Goal: Task Accomplishment & Management: Manage account settings

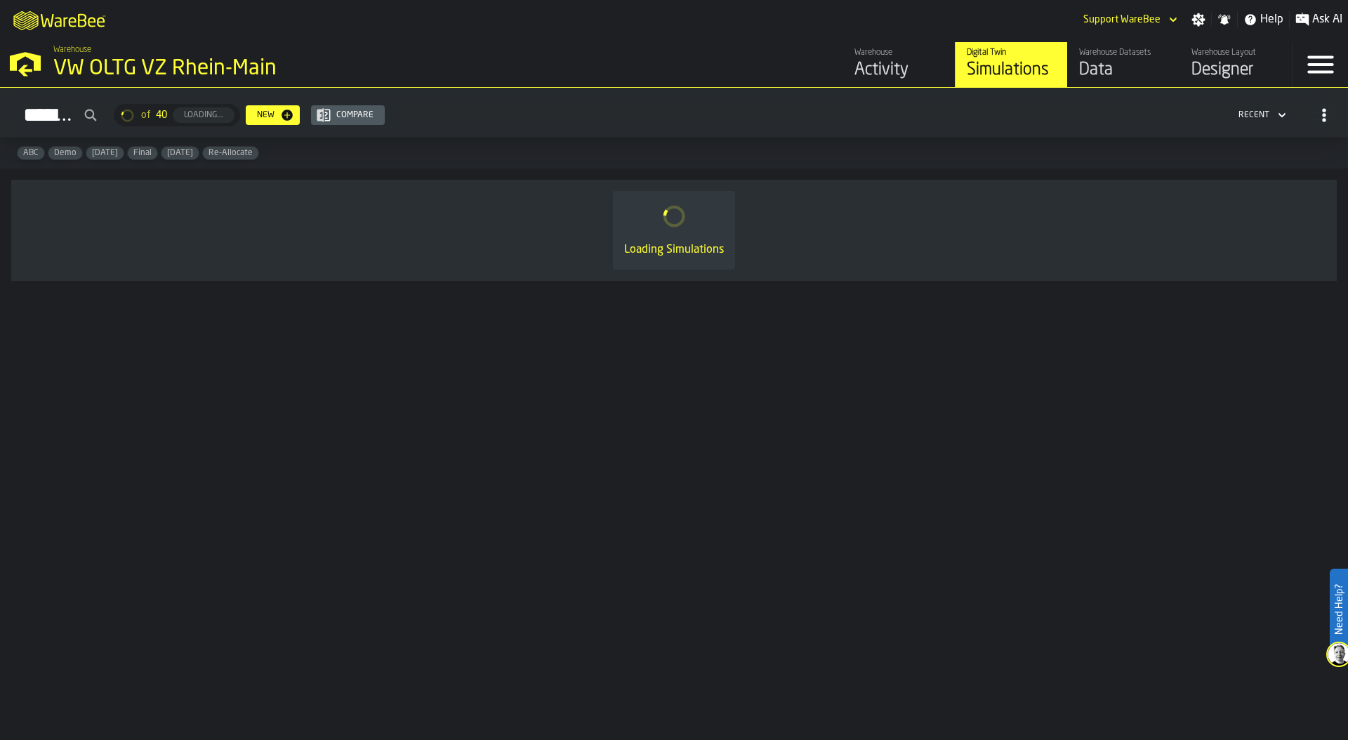
click at [27, 74] on icon "button-toggle-Open —> Warehouse Menu" at bounding box center [25, 62] width 34 height 34
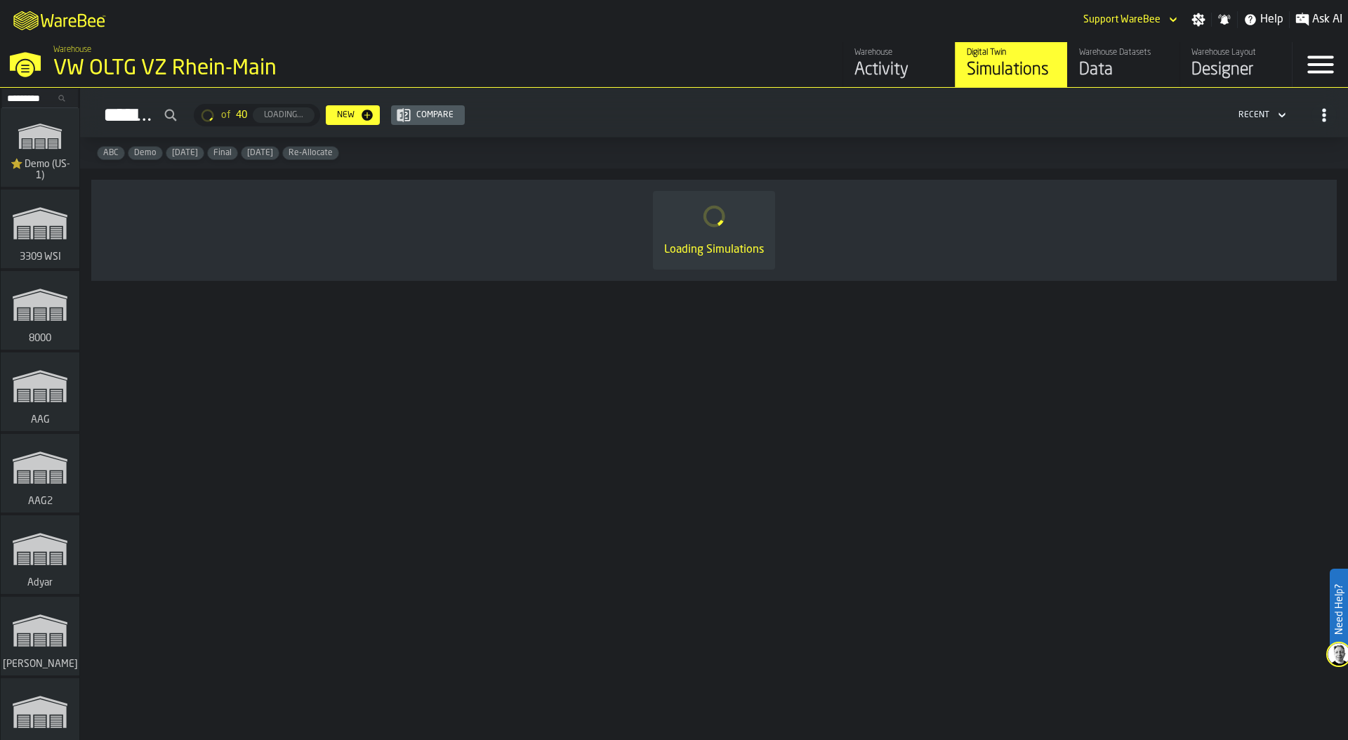
scroll to position [5697, 0]
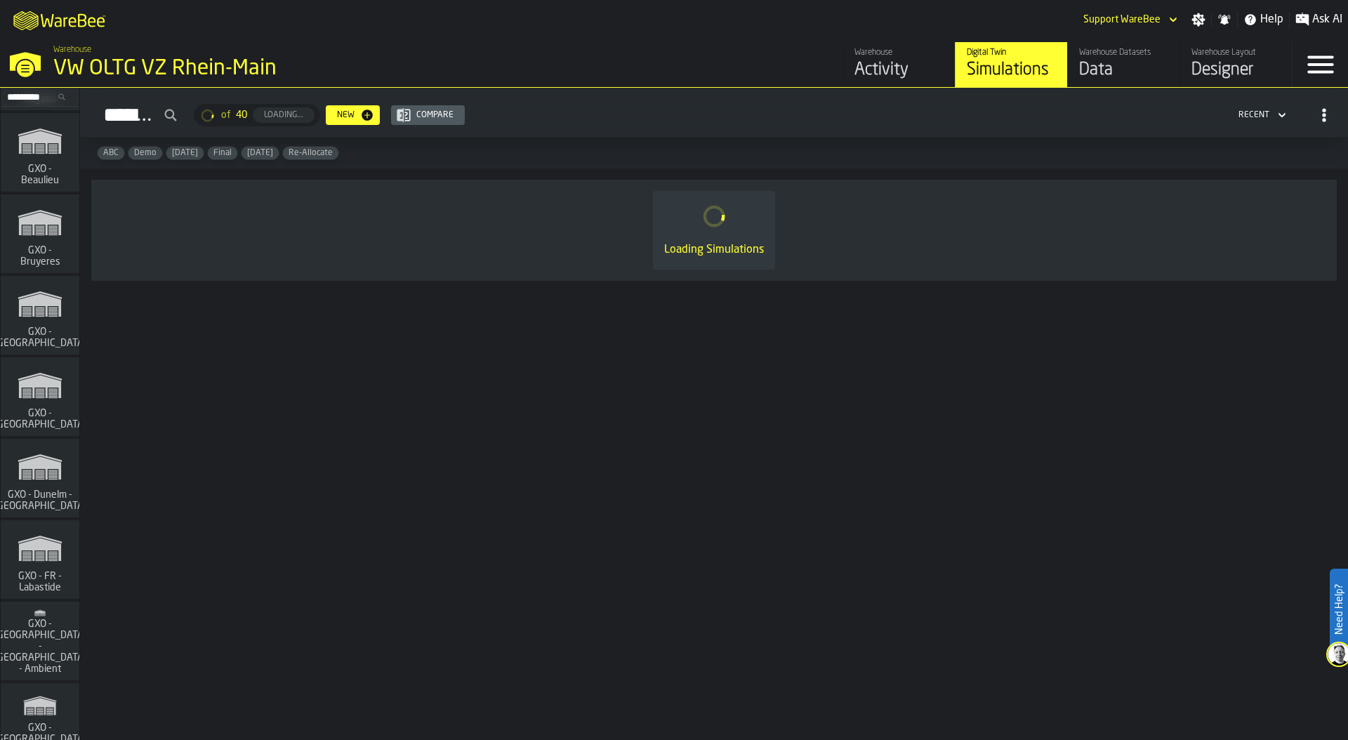
click at [59, 390] on icon "link-to-/wh/i/ae0cd702-8cb1-4091-b3be-0aee77957c79/simulations" at bounding box center [39, 385] width 67 height 45
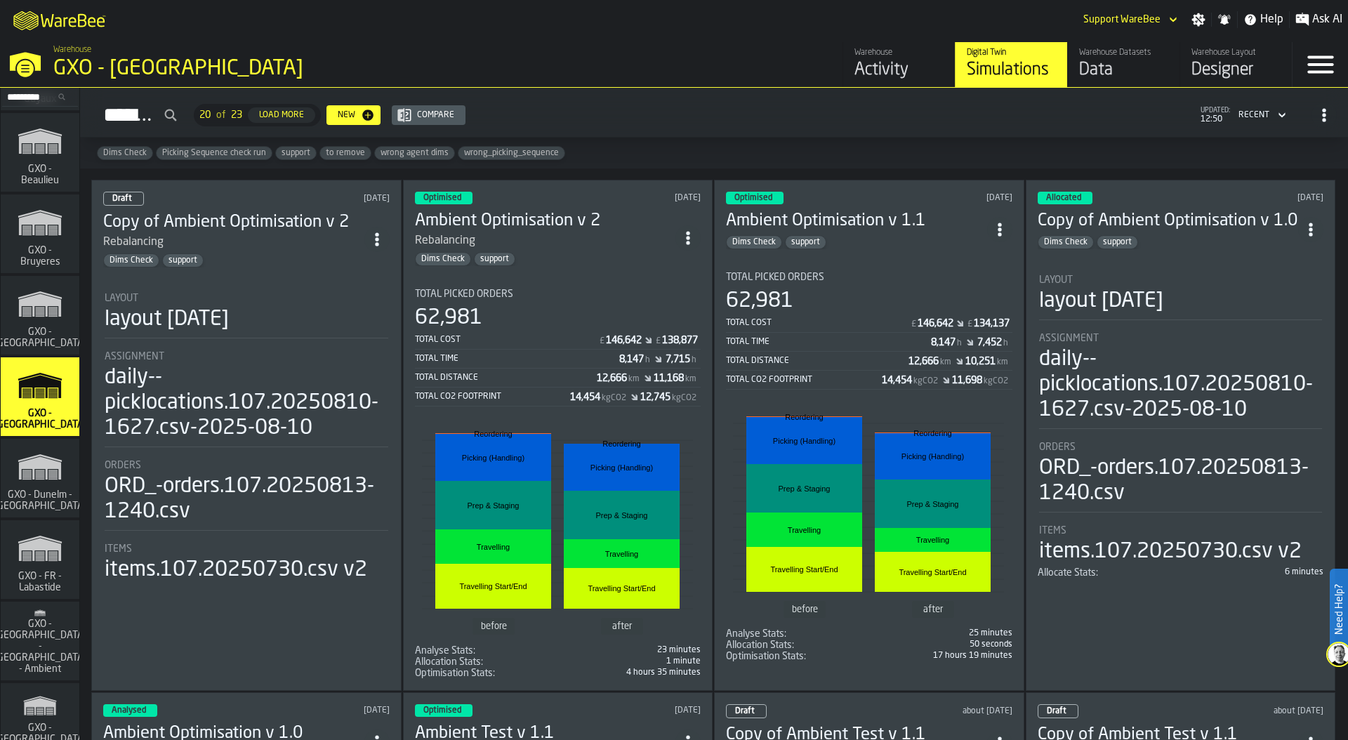
click at [1204, 15] on icon "button-toggle-Settings" at bounding box center [1198, 19] width 13 height 13
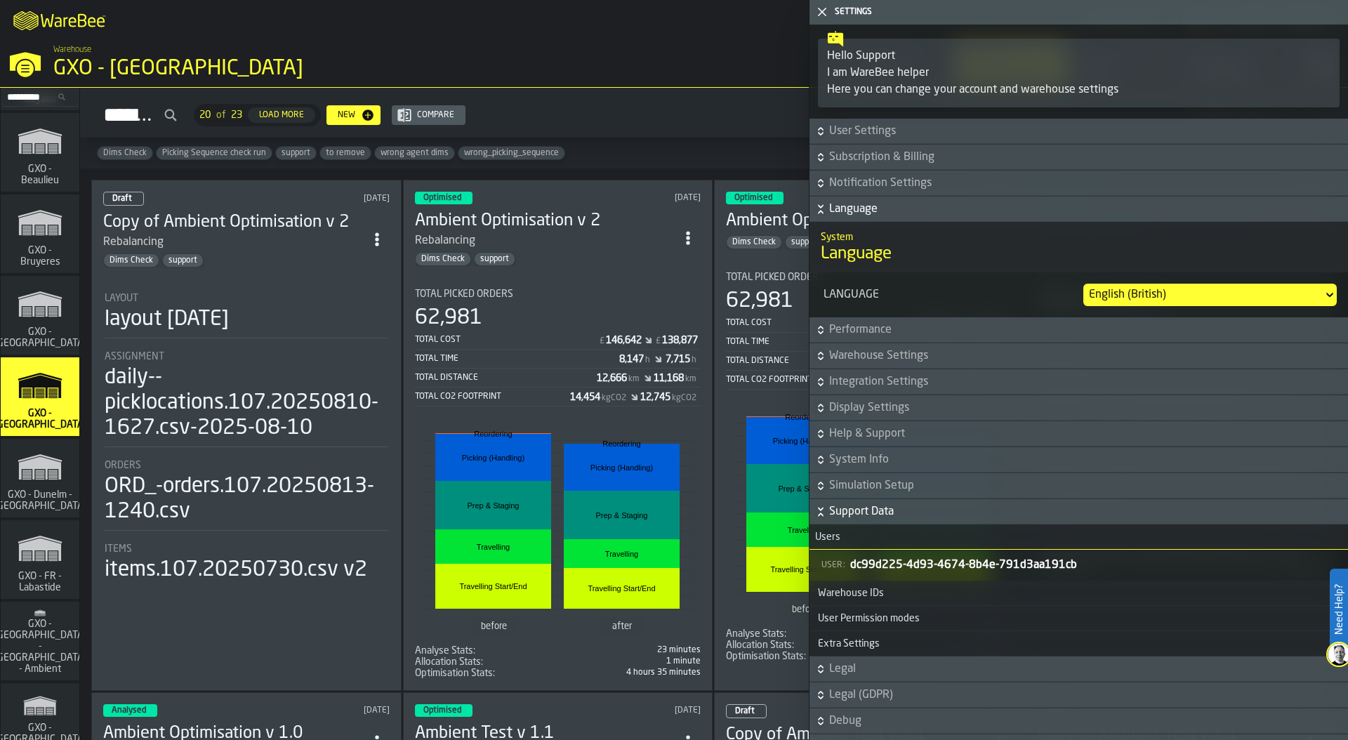
click at [946, 216] on span "Language" at bounding box center [1087, 209] width 516 height 17
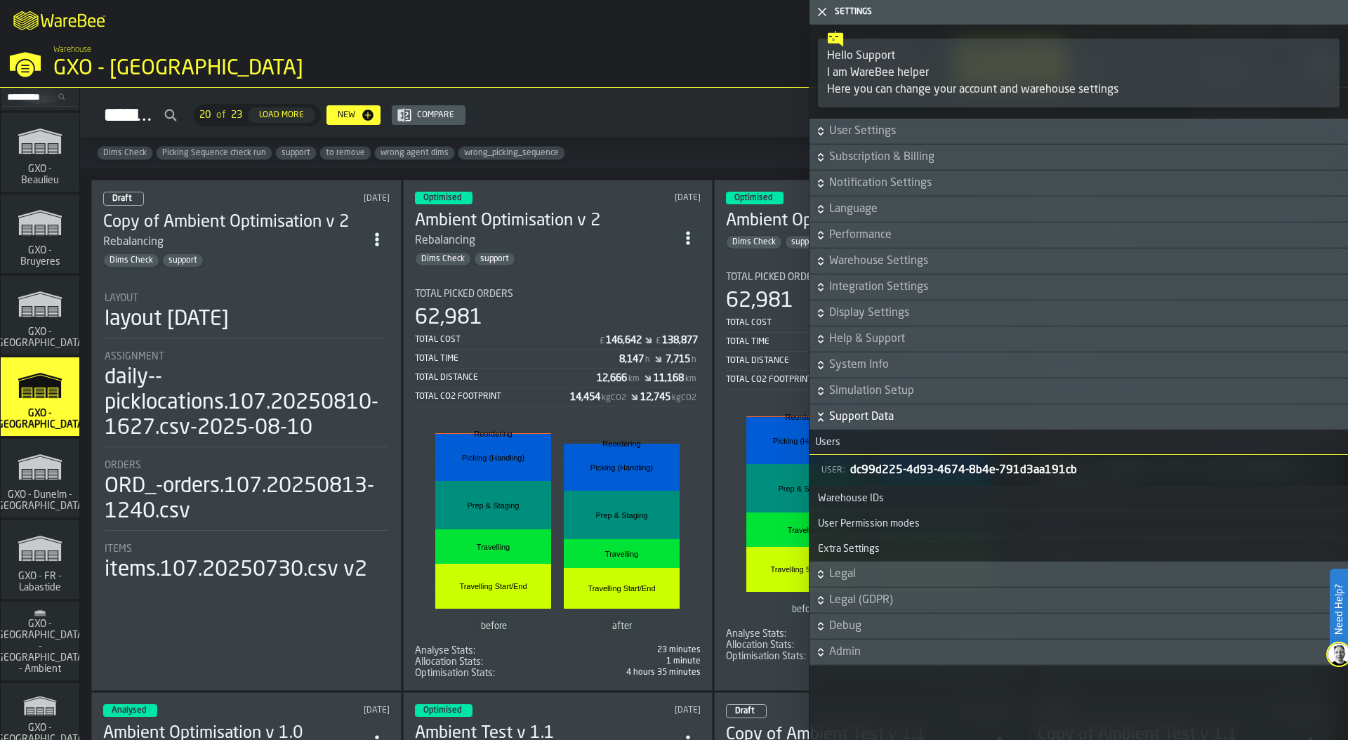
click at [929, 258] on span "Warehouse Settings" at bounding box center [1087, 261] width 516 height 17
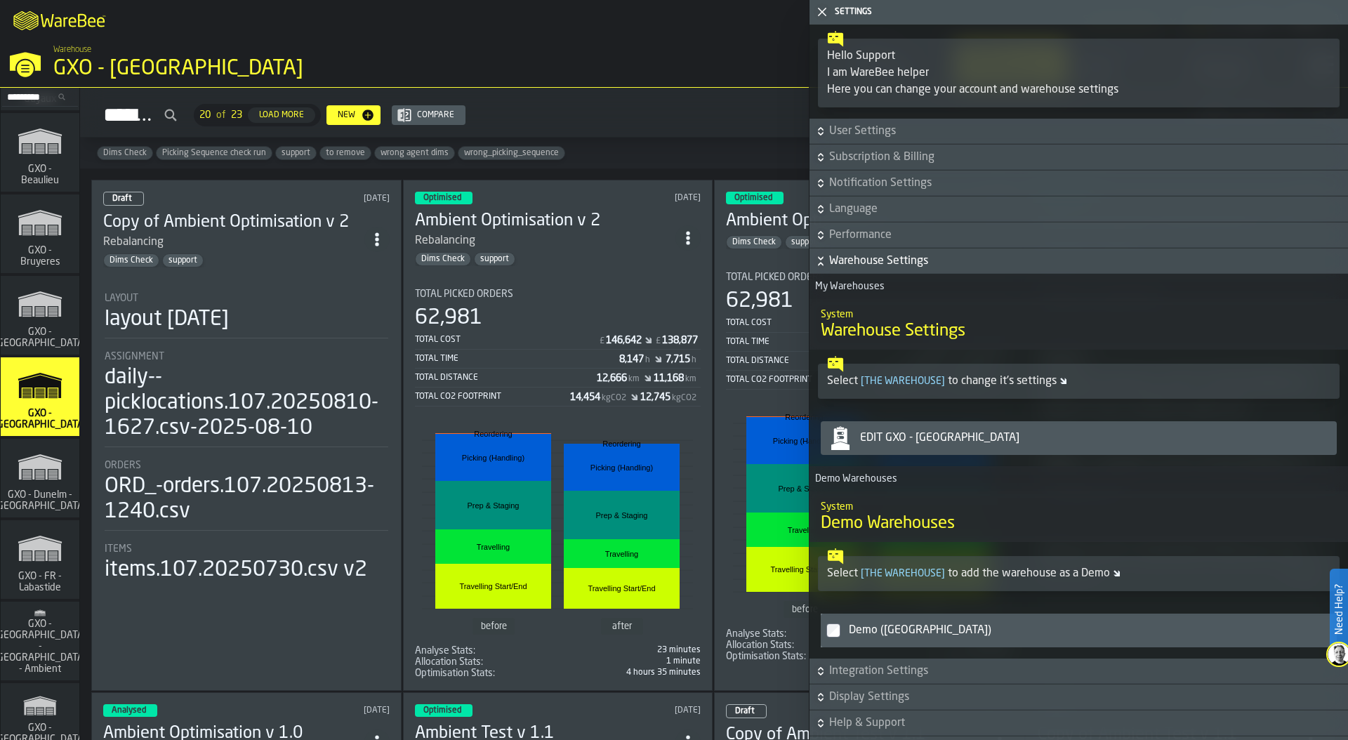
click at [961, 445] on div "Edit GXO - [GEOGRAPHIC_DATA]" at bounding box center [1093, 438] width 477 height 17
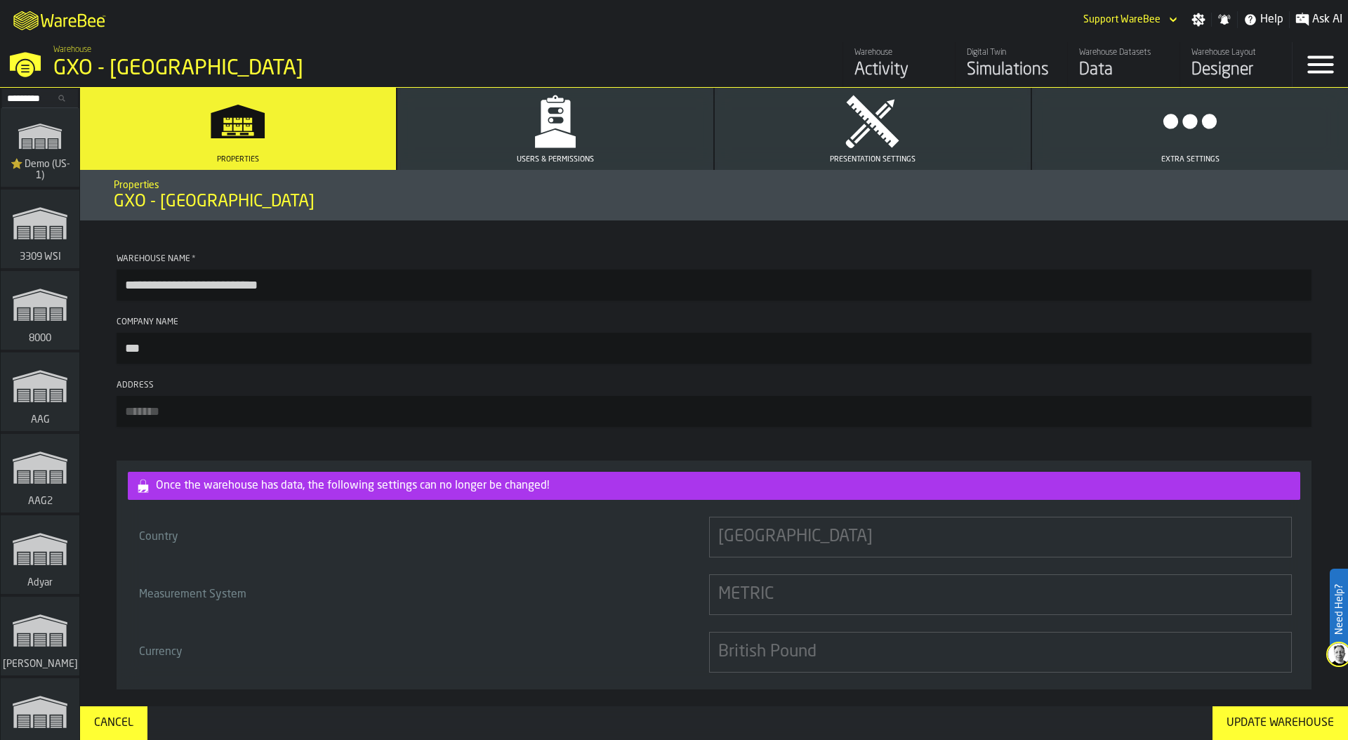
click at [597, 122] on button "Users & Permissions" at bounding box center [555, 129] width 316 height 82
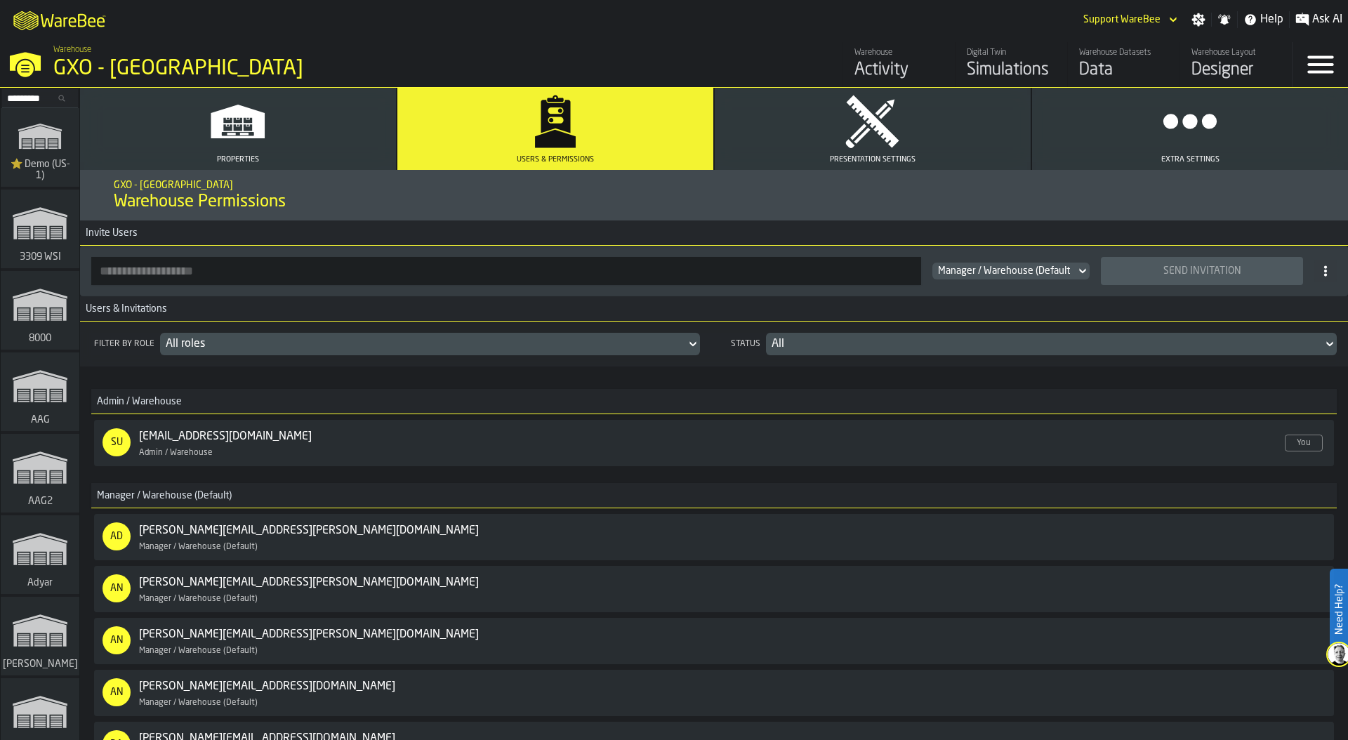
click at [179, 274] on input "button-toolbar-" at bounding box center [506, 271] width 830 height 28
type input "**********"
click at [1190, 270] on div "Send Invitation" at bounding box center [1201, 270] width 185 height 11
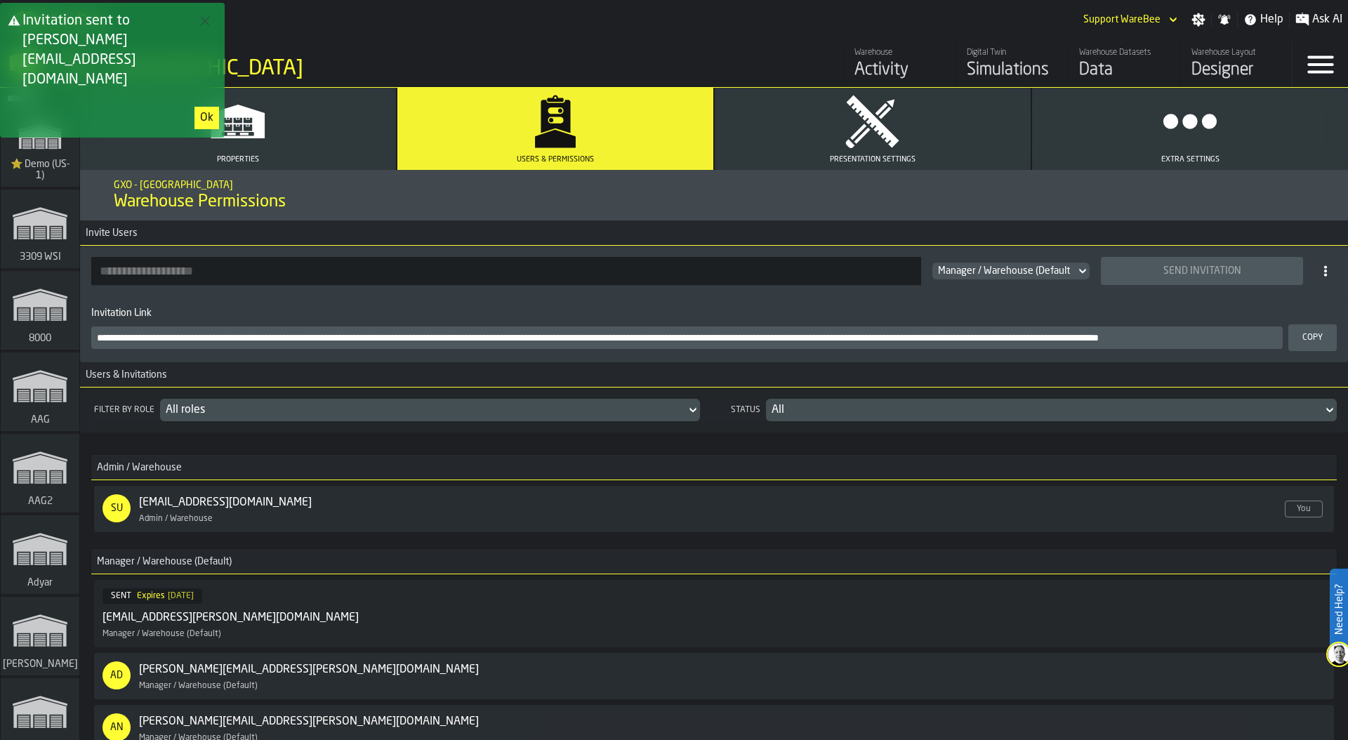
click at [211, 110] on div "Ok" at bounding box center [206, 118] width 13 height 17
